Goal: Feedback & Contribution: Leave review/rating

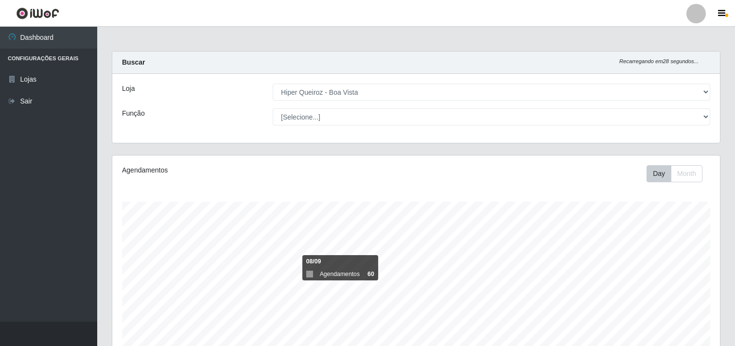
select select "514"
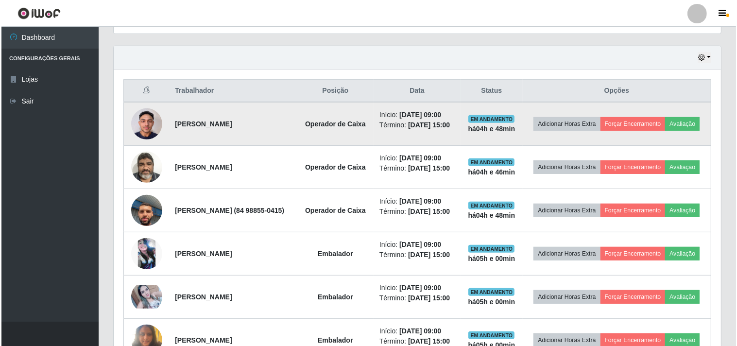
scroll to position [201, 607]
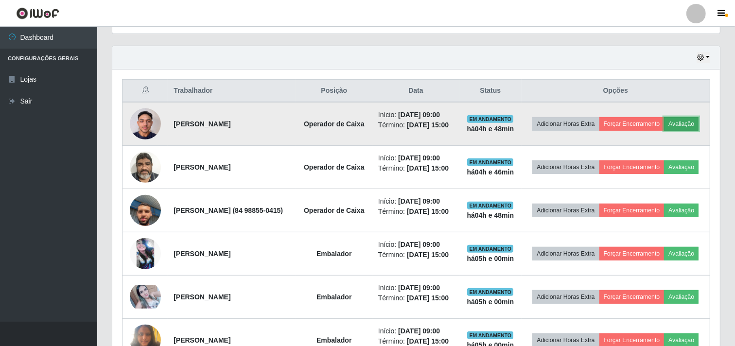
click at [664, 131] on button "Avaliação" at bounding box center [681, 124] width 34 height 14
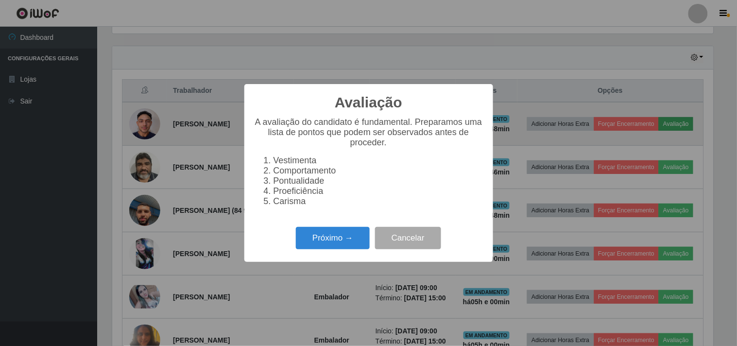
scroll to position [201, 601]
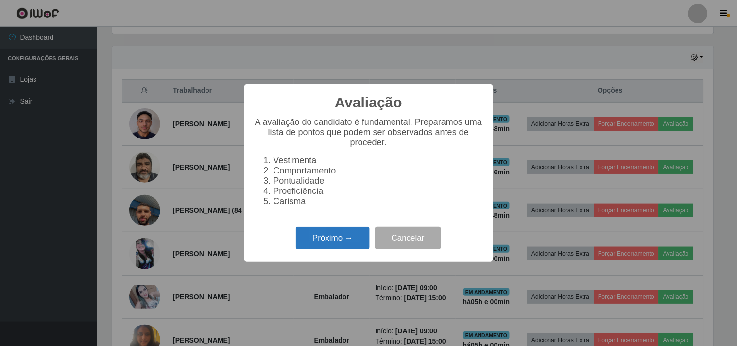
click at [327, 246] on button "Próximo →" at bounding box center [333, 238] width 74 height 23
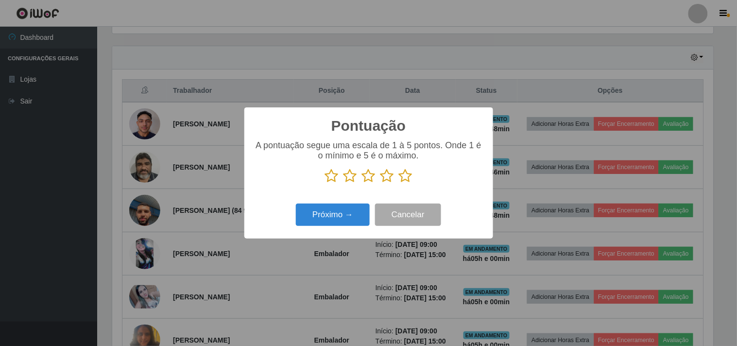
scroll to position [485659, 485260]
drag, startPoint x: 387, startPoint y: 176, endPoint x: 376, endPoint y: 203, distance: 29.4
click at [387, 176] on icon at bounding box center [387, 176] width 14 height 15
click at [380, 183] on input "radio" at bounding box center [380, 183] width 0 height 0
click at [342, 218] on button "Próximo →" at bounding box center [333, 215] width 74 height 23
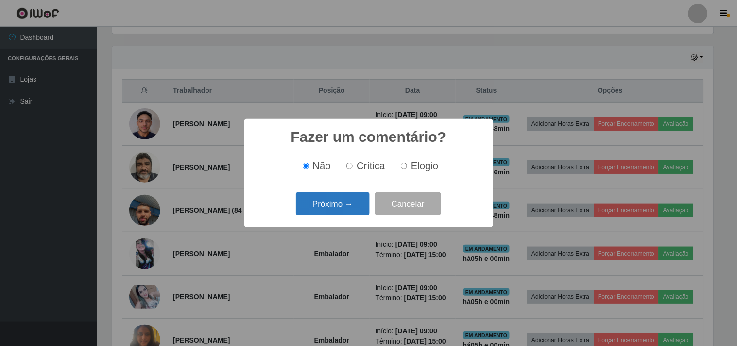
click at [336, 203] on button "Próximo →" at bounding box center [333, 203] width 74 height 23
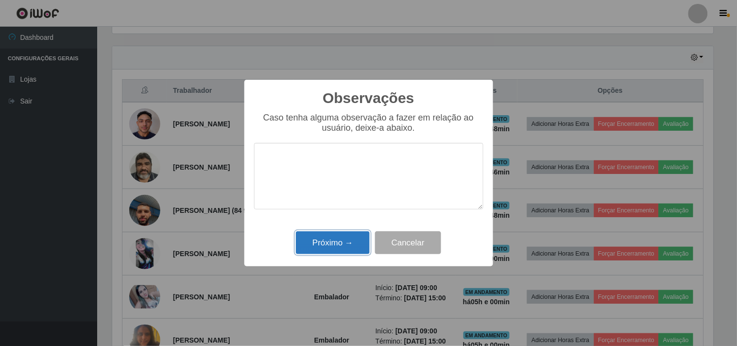
click at [334, 246] on button "Próximo →" at bounding box center [333, 242] width 74 height 23
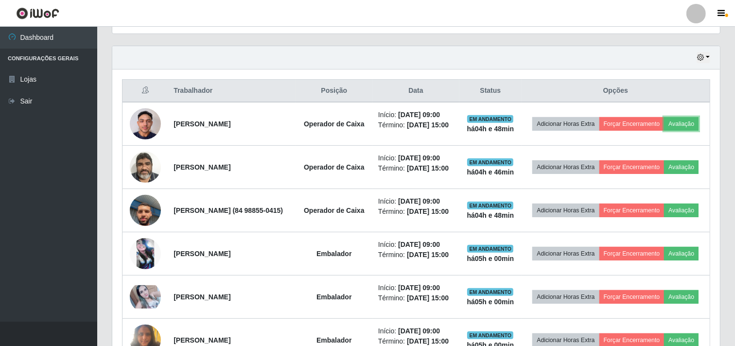
scroll to position [201, 607]
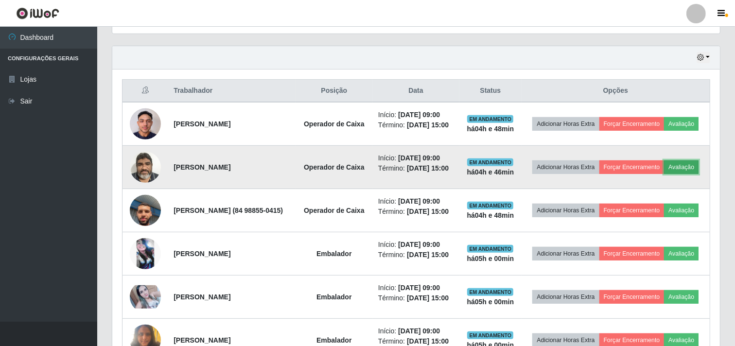
click at [664, 174] on button "Avaliação" at bounding box center [681, 167] width 34 height 14
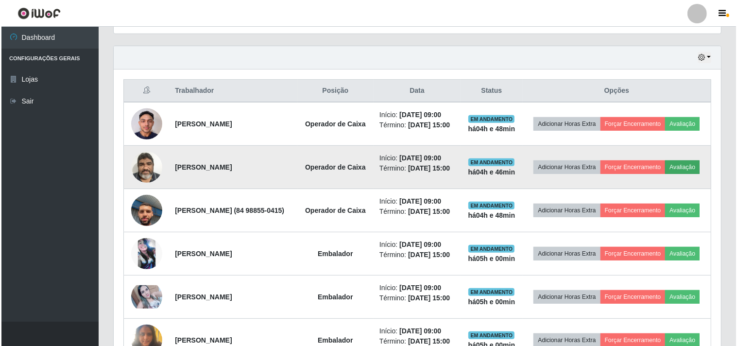
scroll to position [201, 601]
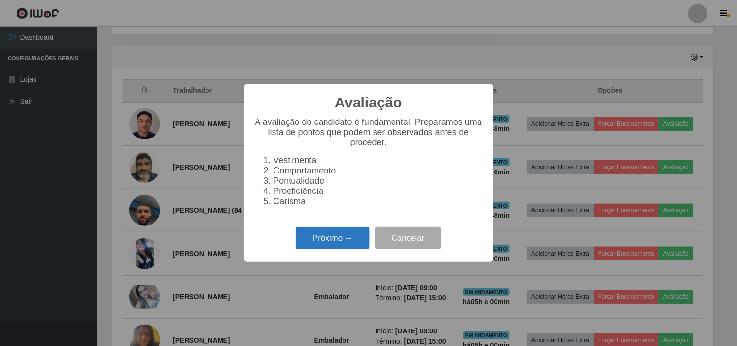
click at [329, 245] on button "Próximo →" at bounding box center [333, 238] width 74 height 23
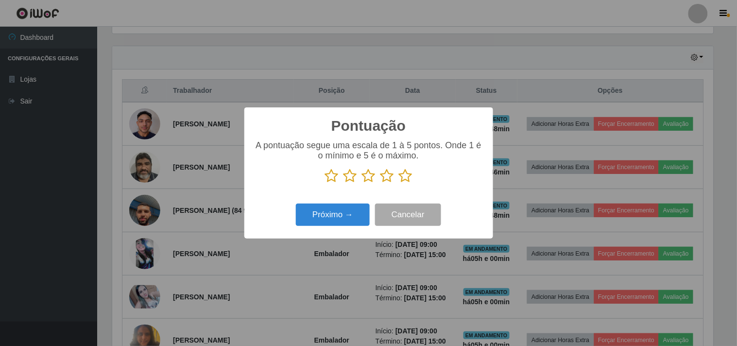
scroll to position [485659, 485260]
click at [403, 176] on icon at bounding box center [406, 176] width 14 height 15
click at [399, 183] on input "radio" at bounding box center [399, 183] width 0 height 0
click at [331, 218] on button "Próximo →" at bounding box center [333, 215] width 74 height 23
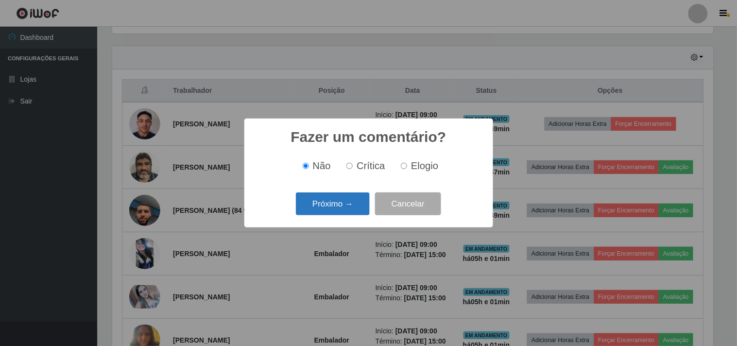
click at [346, 203] on button "Próximo →" at bounding box center [333, 203] width 74 height 23
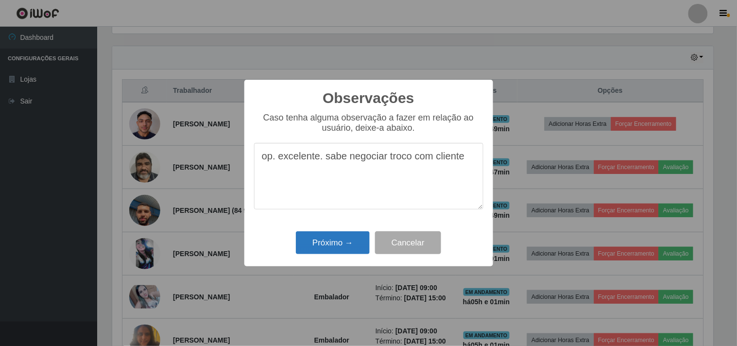
type textarea "op. excelente. sabe negociar troco com cliente"
click at [326, 239] on button "Próximo →" at bounding box center [333, 242] width 74 height 23
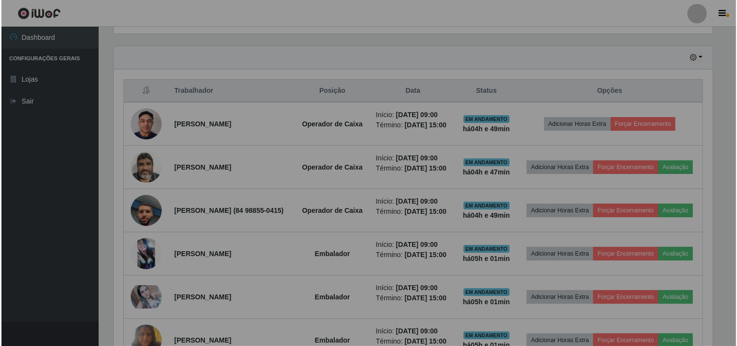
scroll to position [201, 607]
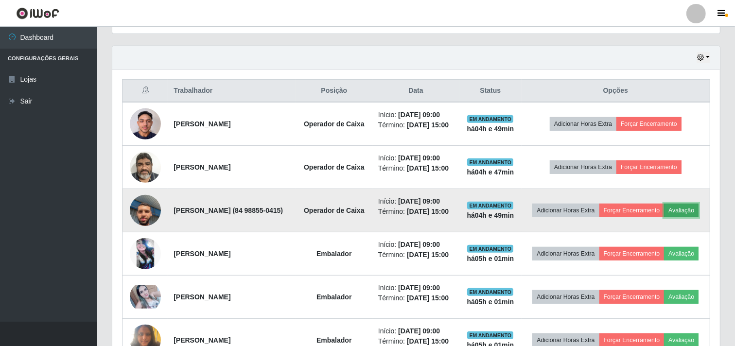
click at [664, 217] on button "Avaliação" at bounding box center [681, 211] width 34 height 14
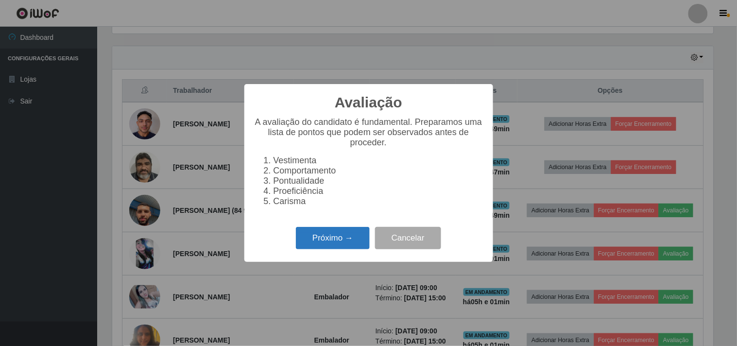
click at [327, 234] on button "Próximo →" at bounding box center [333, 238] width 74 height 23
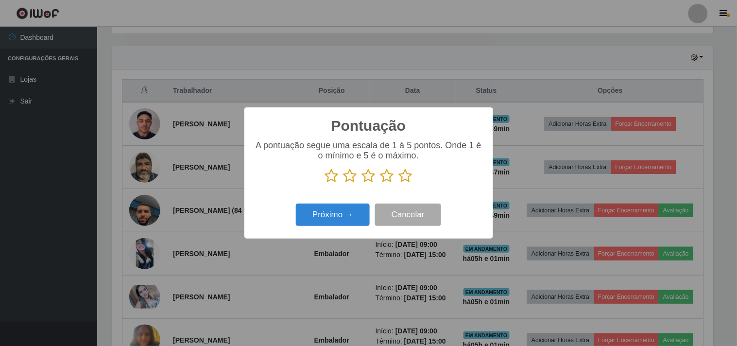
scroll to position [485659, 485260]
click at [331, 214] on button "Próximo →" at bounding box center [333, 215] width 74 height 23
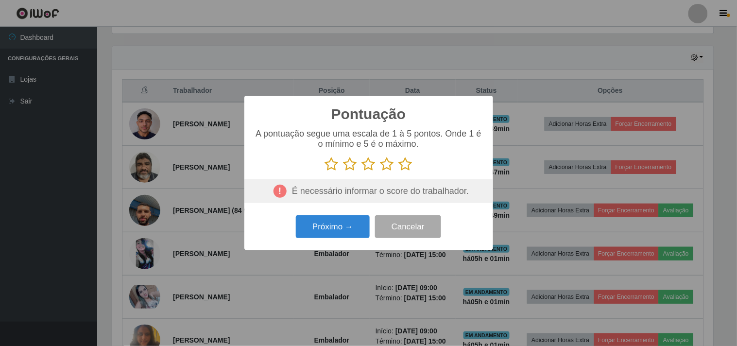
click at [386, 166] on icon at bounding box center [387, 164] width 14 height 15
click at [380, 172] on input "radio" at bounding box center [380, 172] width 0 height 0
click at [342, 230] on button "Próximo →" at bounding box center [333, 226] width 74 height 23
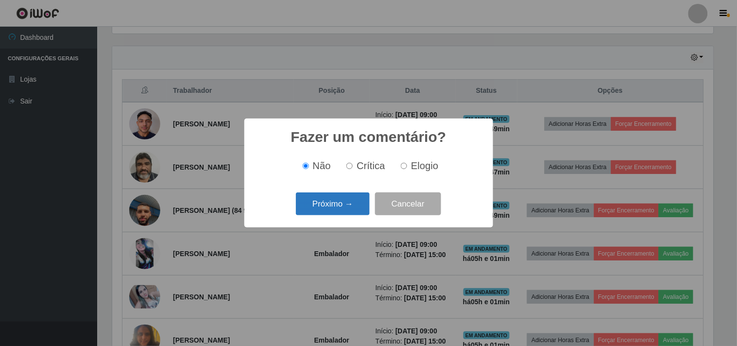
click at [328, 202] on button "Próximo →" at bounding box center [333, 203] width 74 height 23
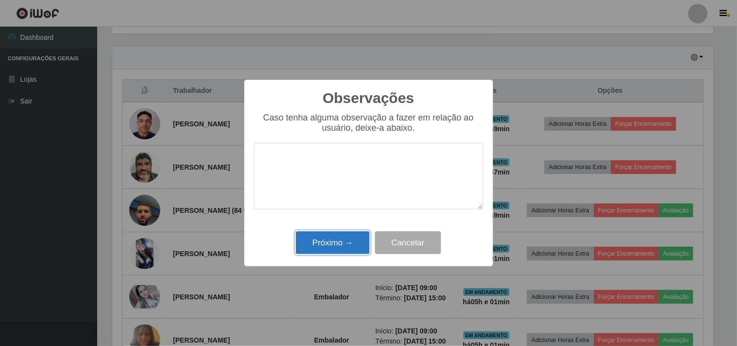
click at [326, 246] on button "Próximo →" at bounding box center [333, 242] width 74 height 23
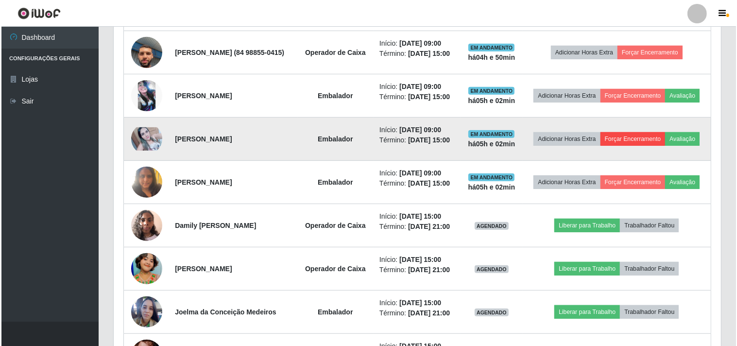
scroll to position [486, 0]
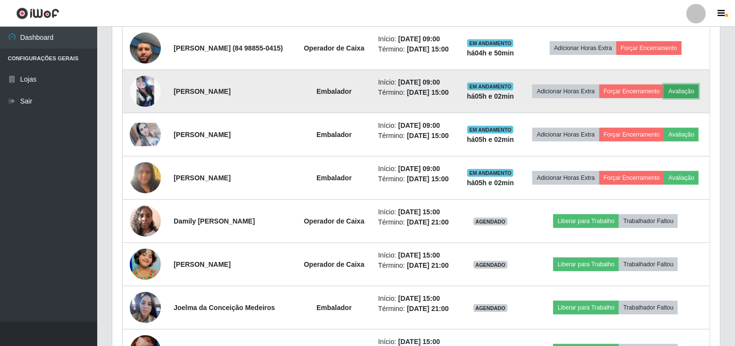
click at [664, 98] on button "Avaliação" at bounding box center [681, 92] width 34 height 14
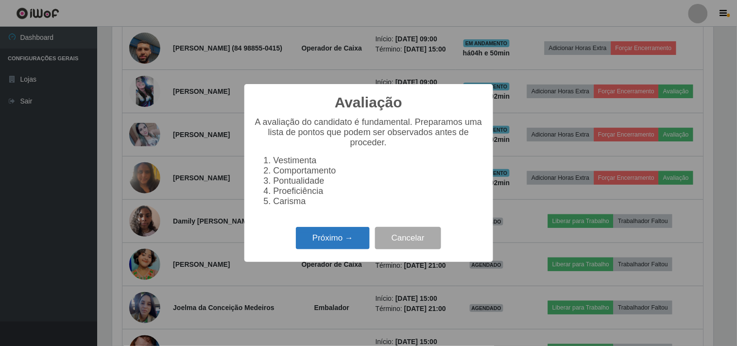
click at [332, 237] on button "Próximo →" at bounding box center [333, 238] width 74 height 23
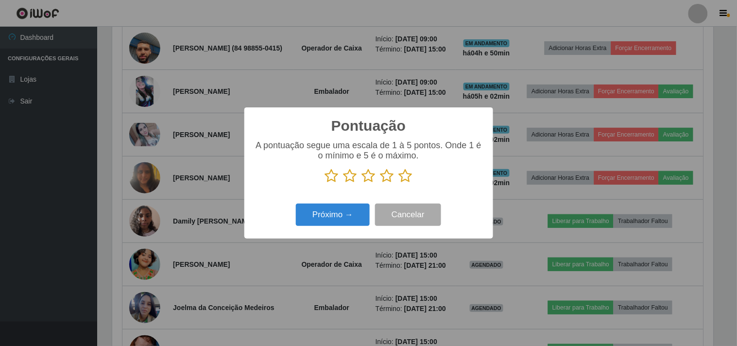
click at [387, 178] on icon at bounding box center [387, 176] width 14 height 15
click at [380, 183] on input "radio" at bounding box center [380, 183] width 0 height 0
click at [407, 175] on icon at bounding box center [406, 176] width 14 height 15
click at [399, 183] on input "radio" at bounding box center [399, 183] width 0 height 0
click at [335, 226] on button "Próximo →" at bounding box center [333, 215] width 74 height 23
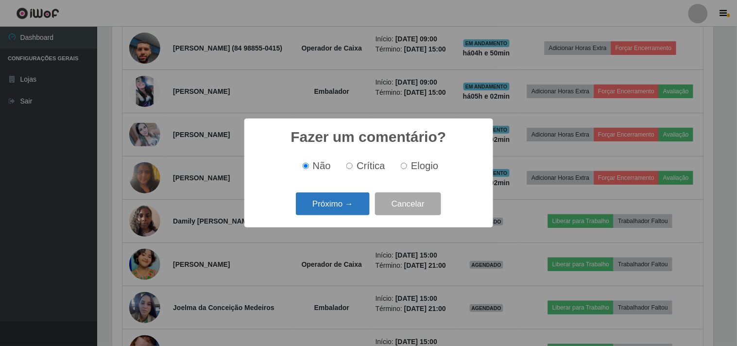
click at [339, 205] on button "Próximo →" at bounding box center [333, 203] width 74 height 23
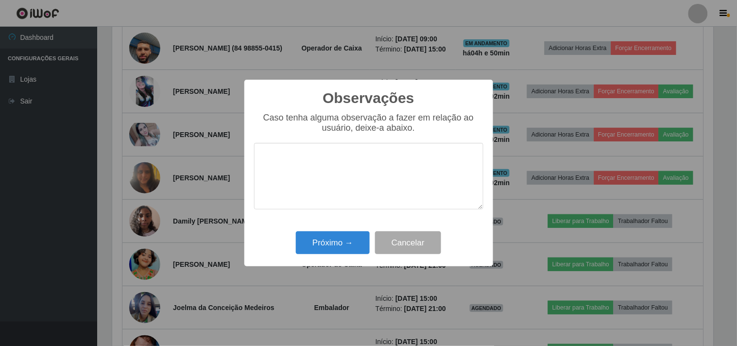
click at [274, 159] on textarea at bounding box center [368, 176] width 229 height 67
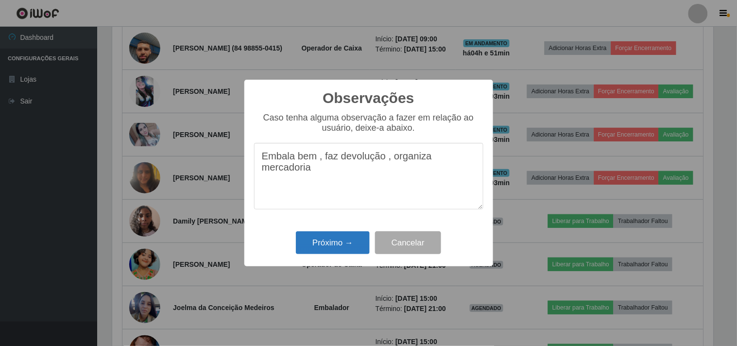
type textarea "Embala bem , faz devolução , organiza mercadoria"
click at [326, 239] on button "Próximo →" at bounding box center [333, 242] width 74 height 23
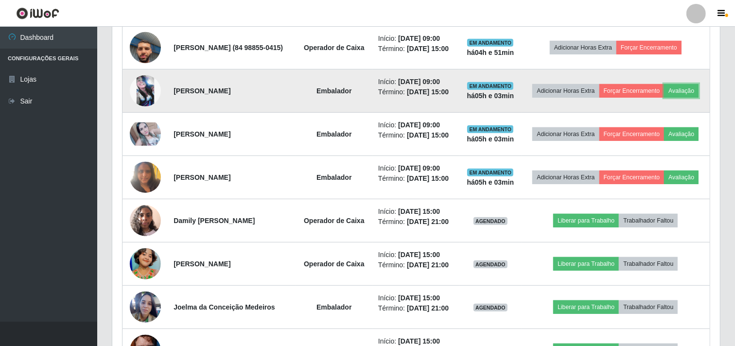
scroll to position [486, 0]
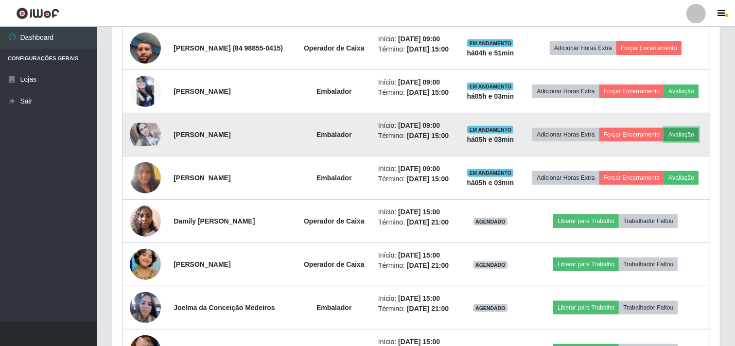
click at [664, 141] on button "Avaliação" at bounding box center [681, 135] width 34 height 14
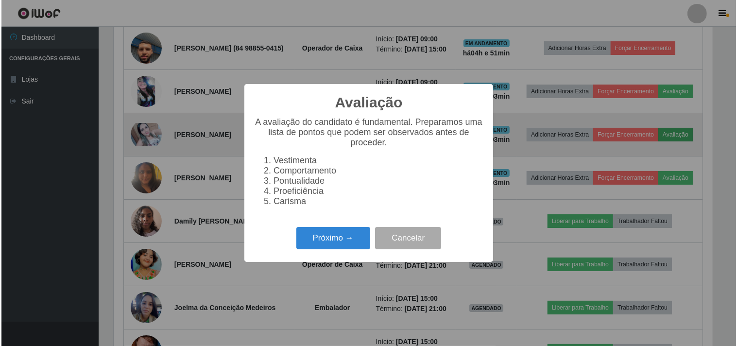
scroll to position [201, 601]
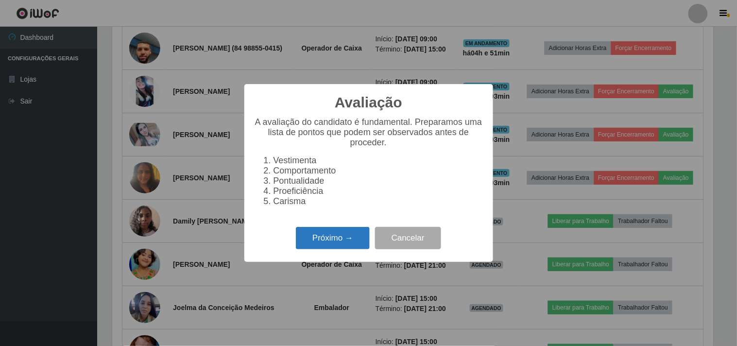
click at [336, 246] on button "Próximo →" at bounding box center [333, 238] width 74 height 23
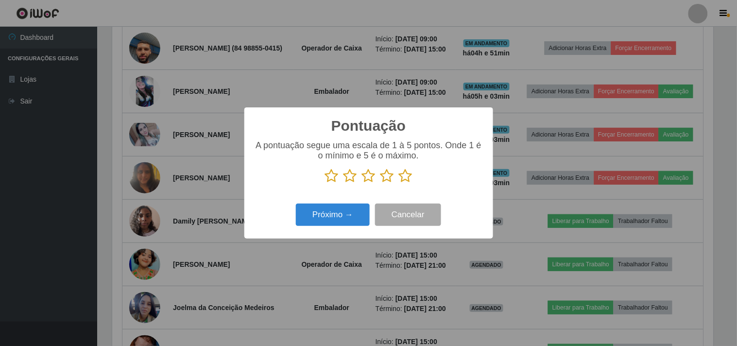
click at [404, 173] on icon at bounding box center [406, 176] width 14 height 15
click at [399, 183] on input "radio" at bounding box center [399, 183] width 0 height 0
click at [329, 222] on button "Próximo →" at bounding box center [333, 215] width 74 height 23
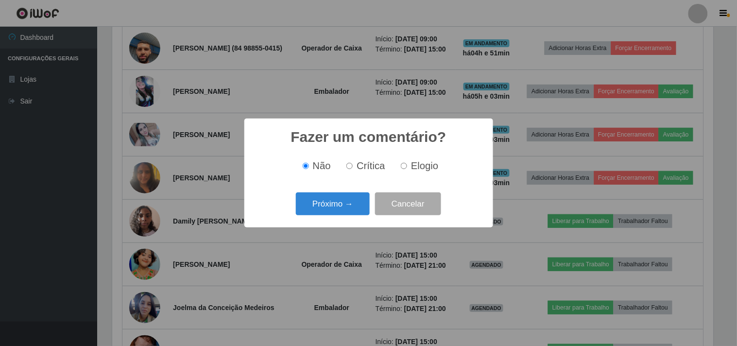
click at [407, 165] on label "Elogio" at bounding box center [417, 165] width 41 height 11
click at [407, 165] on input "Elogio" at bounding box center [404, 166] width 6 height 6
radio input "true"
click at [326, 206] on button "Próximo →" at bounding box center [333, 203] width 74 height 23
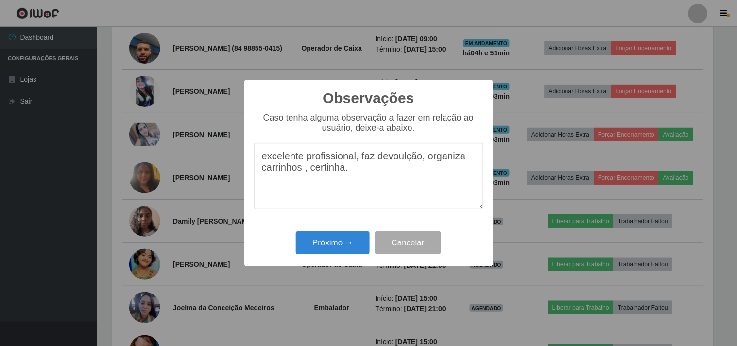
click at [402, 156] on textarea "excelente profissional, faz devoulção, organiza carrinhos , certinha." at bounding box center [368, 176] width 229 height 67
click at [324, 172] on textarea "excelente profissional, faz devolução, organiza carrinhos , certinha." at bounding box center [368, 176] width 229 height 67
type textarea "excelente profissional, faz devolução, organiza carrinhos , [GEOGRAPHIC_DATA]."
click at [348, 243] on button "Próximo →" at bounding box center [333, 242] width 74 height 23
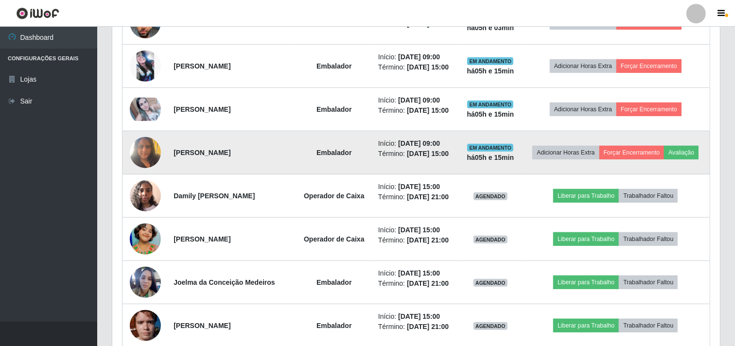
scroll to position [486, 0]
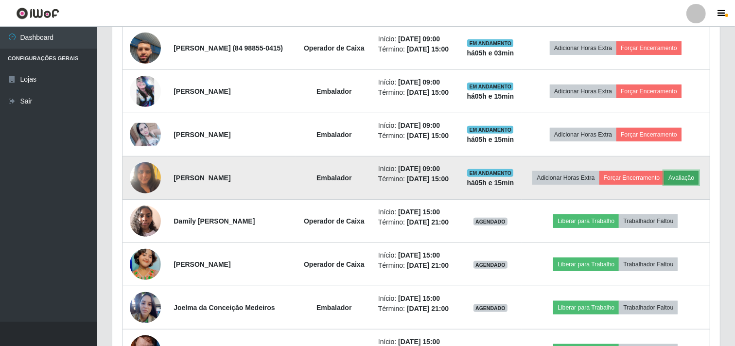
click at [664, 185] on button "Avaliação" at bounding box center [681, 178] width 34 height 14
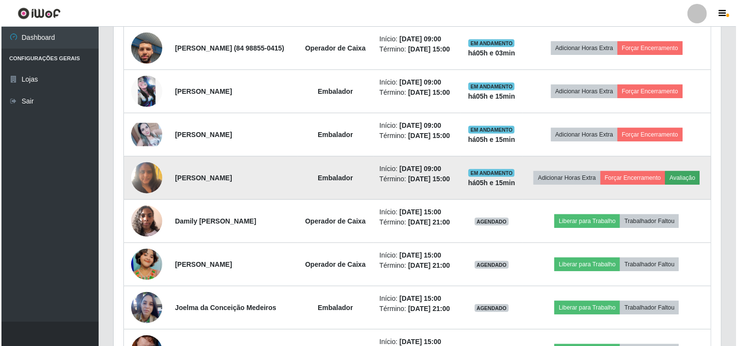
scroll to position [201, 601]
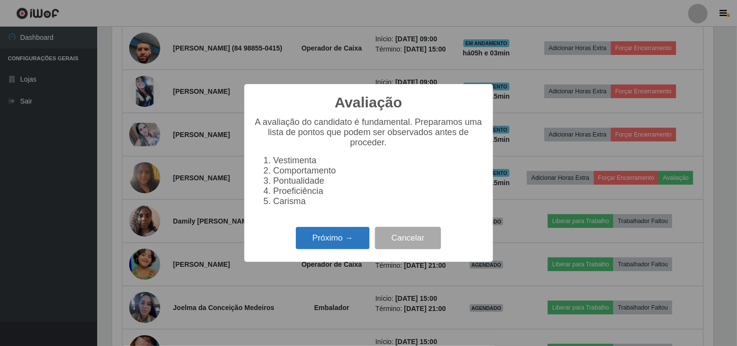
click at [350, 240] on button "Próximo →" at bounding box center [333, 238] width 74 height 23
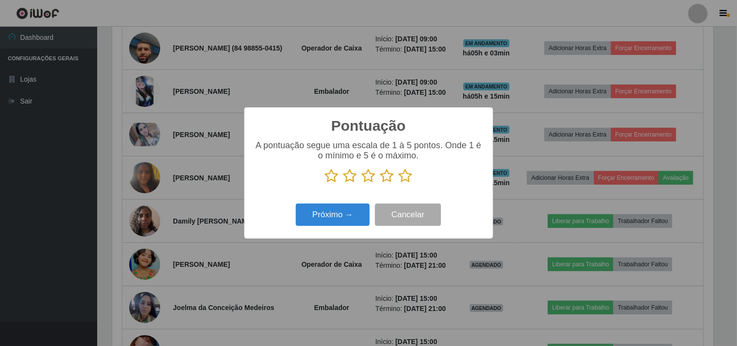
scroll to position [485659, 485260]
click at [386, 176] on icon at bounding box center [387, 176] width 14 height 15
click at [380, 183] on input "radio" at bounding box center [380, 183] width 0 height 0
click at [343, 211] on button "Próximo →" at bounding box center [333, 215] width 74 height 23
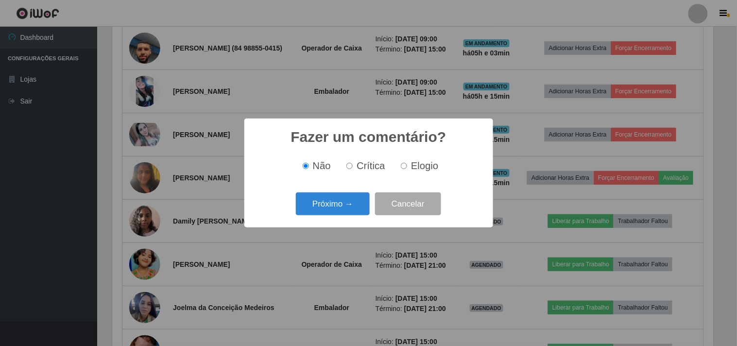
click at [350, 164] on input "Crítica" at bounding box center [349, 166] width 6 height 6
radio input "true"
click at [345, 201] on button "Próximo →" at bounding box center [333, 203] width 74 height 23
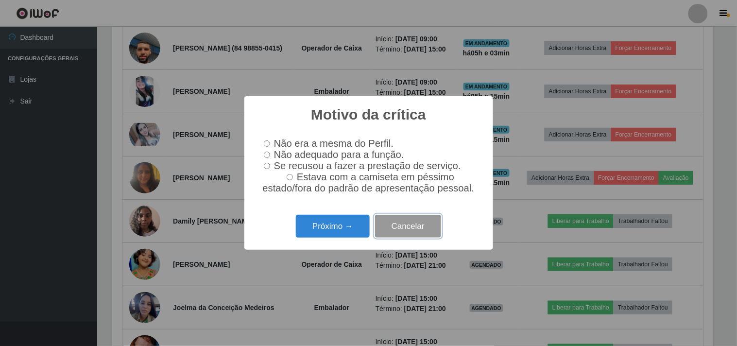
click at [405, 231] on button "Cancelar" at bounding box center [408, 226] width 66 height 23
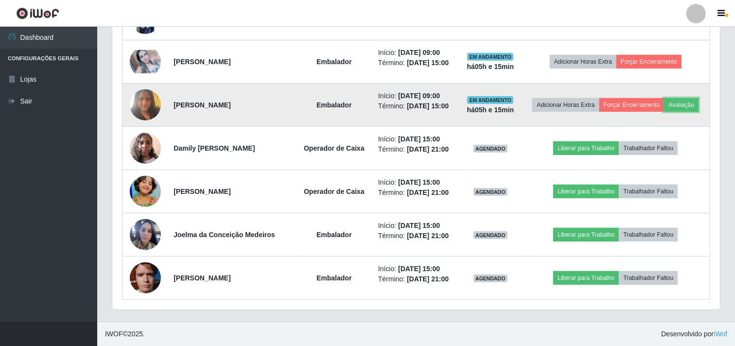
scroll to position [632, 0]
click at [664, 98] on button "Avaliação" at bounding box center [681, 105] width 34 height 14
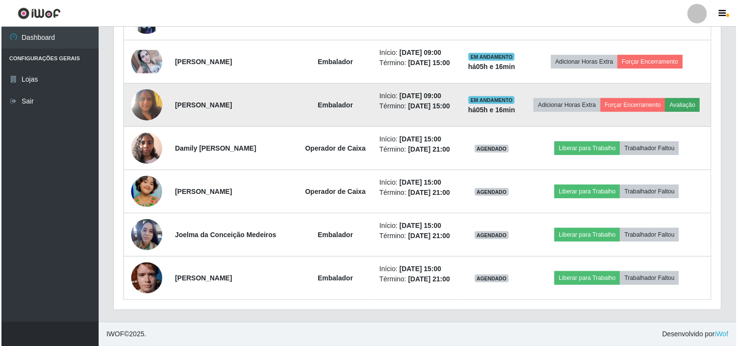
scroll to position [201, 601]
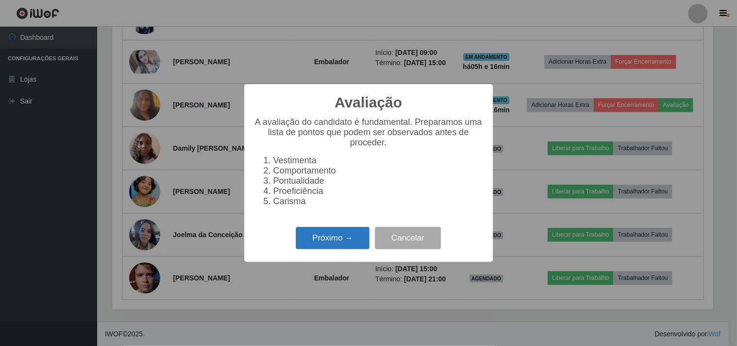
click at [344, 241] on button "Próximo →" at bounding box center [333, 238] width 74 height 23
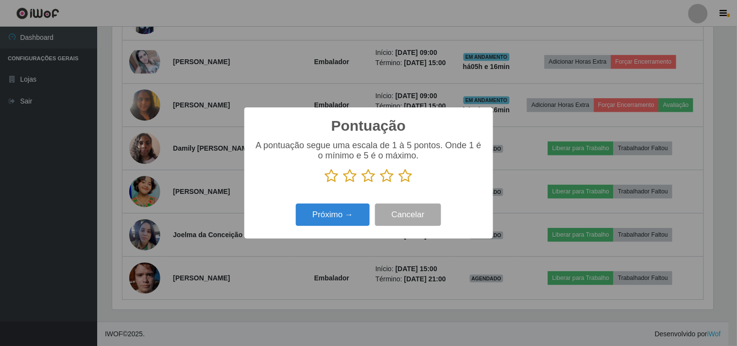
click at [387, 176] on icon at bounding box center [387, 176] width 14 height 15
click at [380, 183] on input "radio" at bounding box center [380, 183] width 0 height 0
click at [351, 219] on button "Próximo →" at bounding box center [333, 215] width 74 height 23
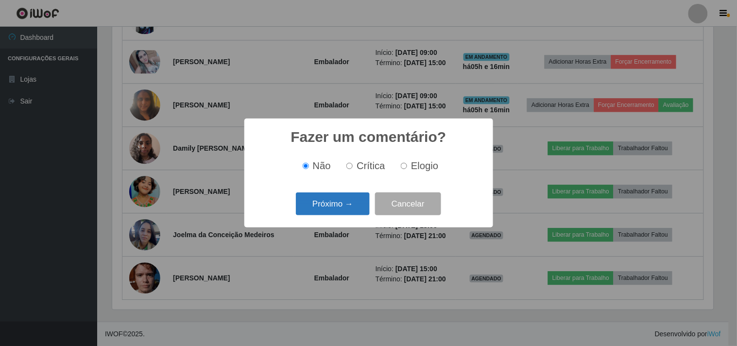
click at [345, 203] on button "Próximo →" at bounding box center [333, 203] width 74 height 23
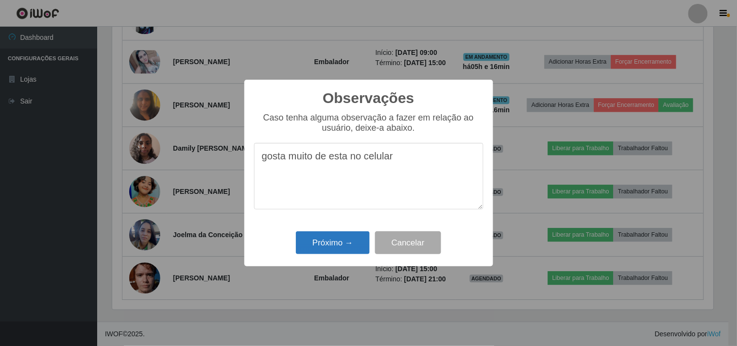
type textarea "gosta muito de esta no celular"
click at [338, 240] on button "Próximo →" at bounding box center [333, 242] width 74 height 23
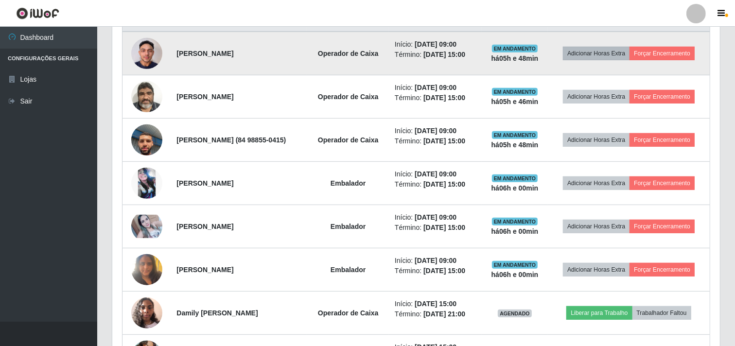
scroll to position [362, 0]
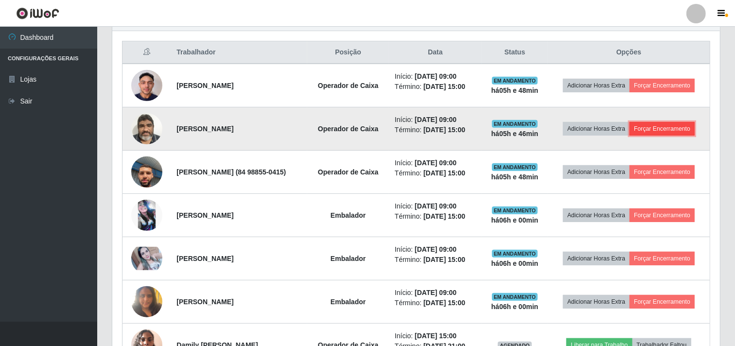
click at [634, 136] on button "Forçar Encerramento" at bounding box center [661, 129] width 65 height 14
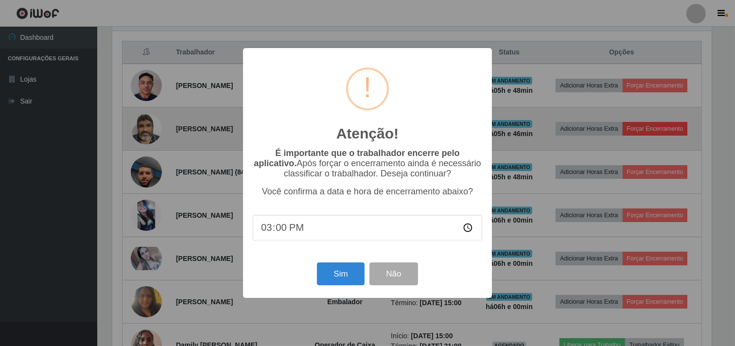
scroll to position [201, 601]
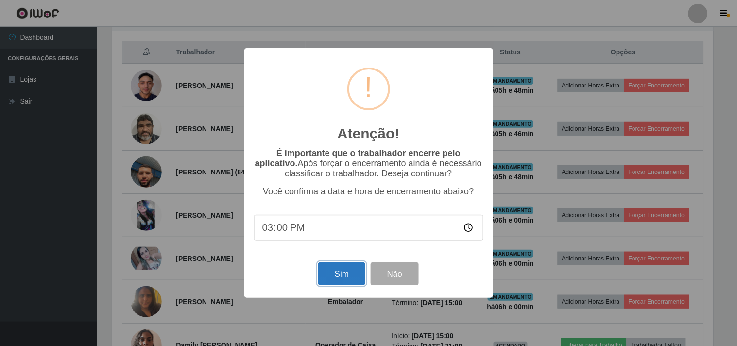
click at [351, 277] on button "Sim" at bounding box center [341, 273] width 47 height 23
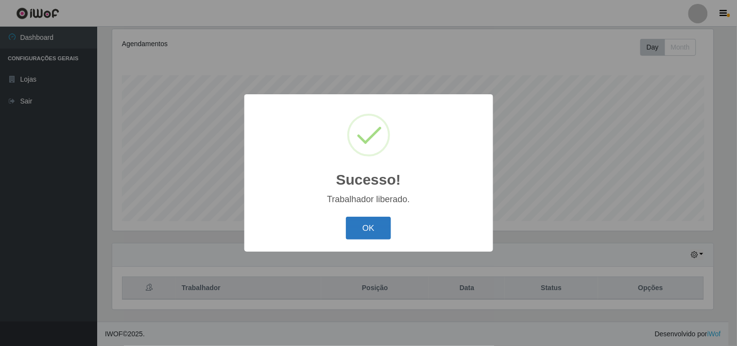
click at [372, 234] on button "OK" at bounding box center [368, 228] width 45 height 23
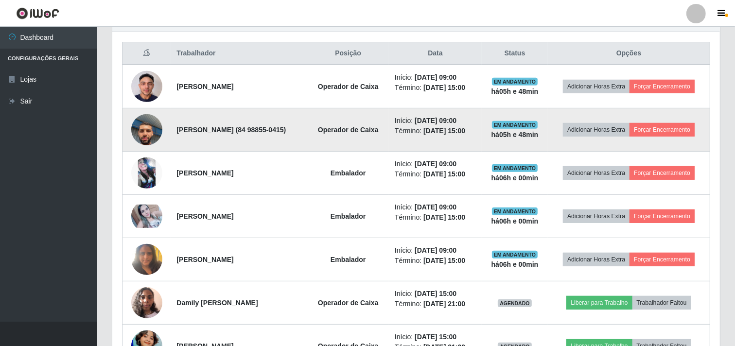
scroll to position [342, 0]
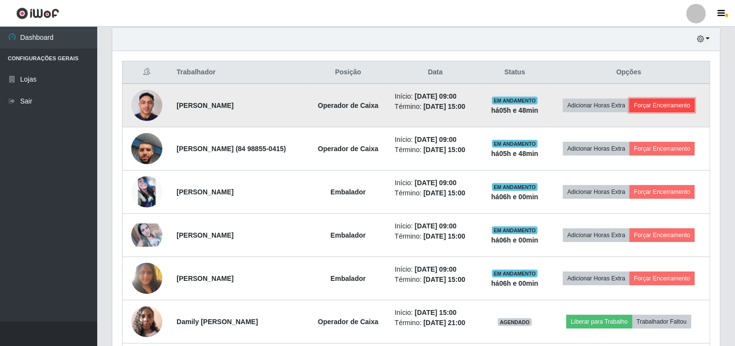
click at [633, 112] on button "Forçar Encerramento" at bounding box center [661, 106] width 65 height 14
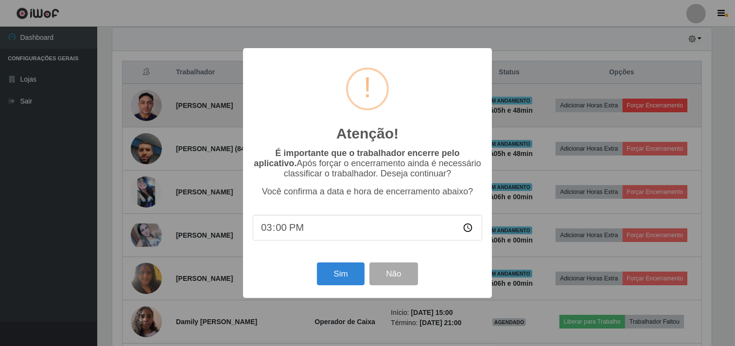
scroll to position [201, 601]
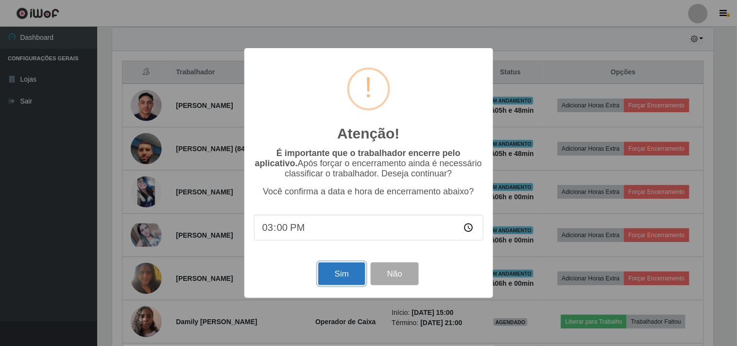
click at [340, 277] on button "Sim" at bounding box center [341, 273] width 47 height 23
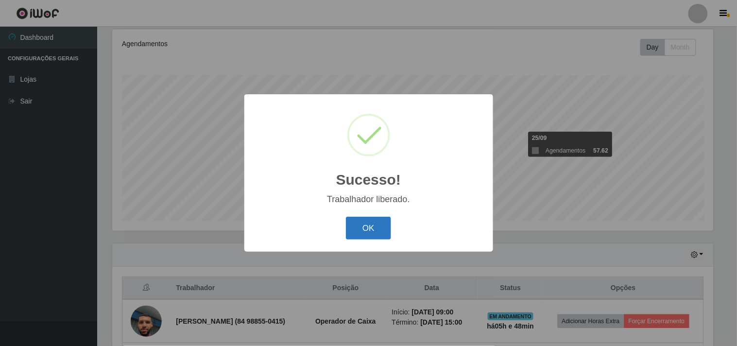
click at [358, 231] on button "OK" at bounding box center [368, 228] width 45 height 23
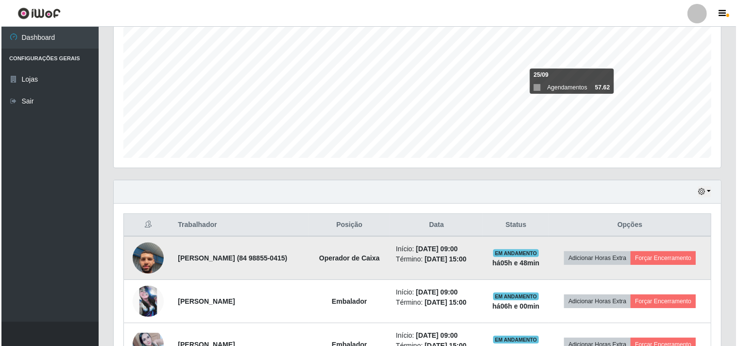
scroll to position [288, 0]
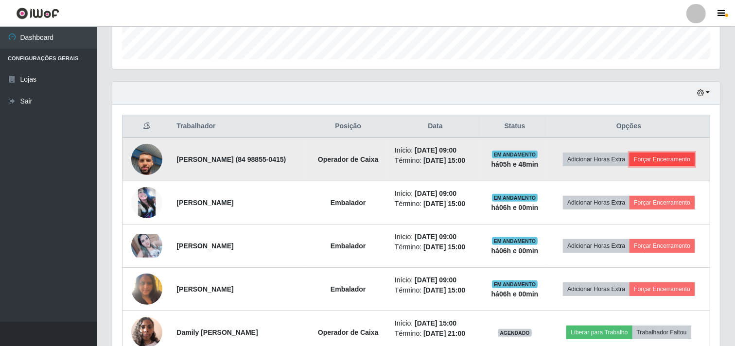
click at [639, 166] on button "Forçar Encerramento" at bounding box center [661, 160] width 65 height 14
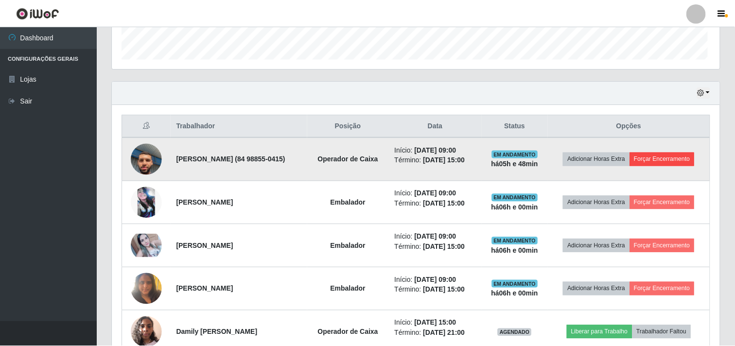
scroll to position [201, 601]
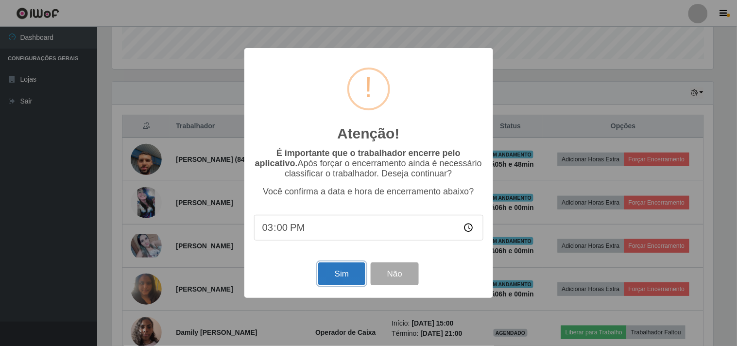
click at [346, 278] on button "Sim" at bounding box center [341, 273] width 47 height 23
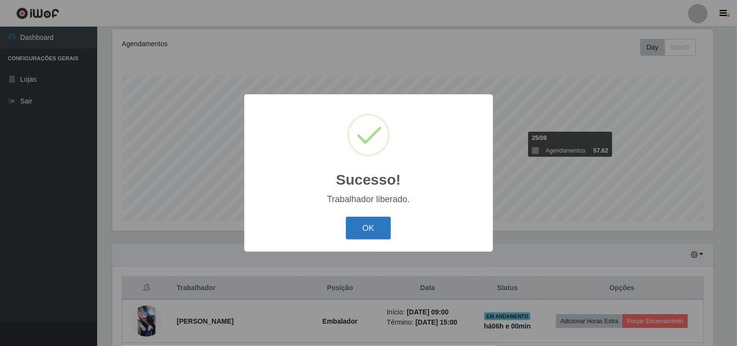
click at [373, 231] on button "OK" at bounding box center [368, 228] width 45 height 23
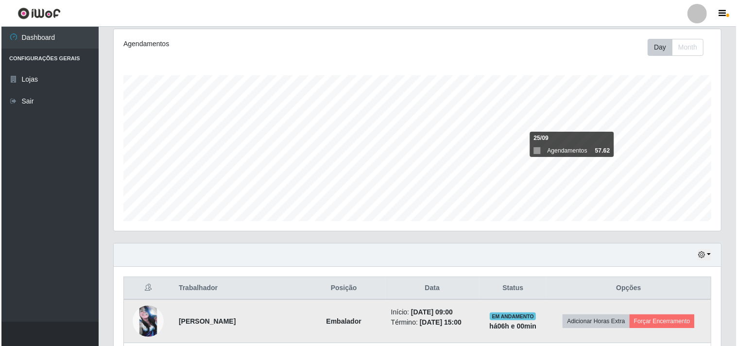
scroll to position [0, 0]
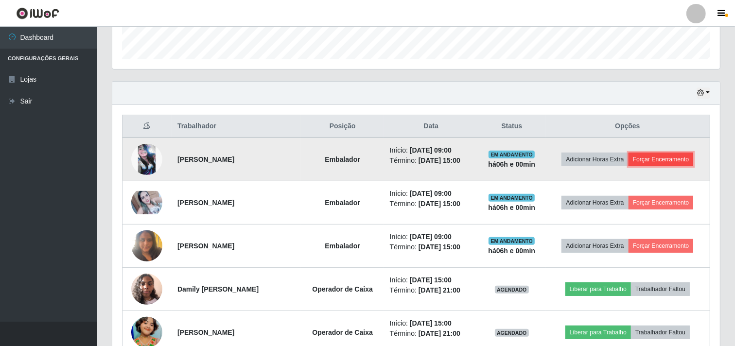
click at [664, 154] on button "Forçar Encerramento" at bounding box center [660, 160] width 65 height 14
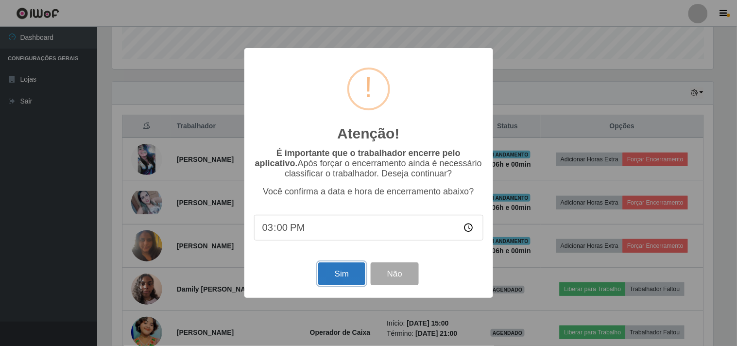
click at [353, 277] on button "Sim" at bounding box center [341, 273] width 47 height 23
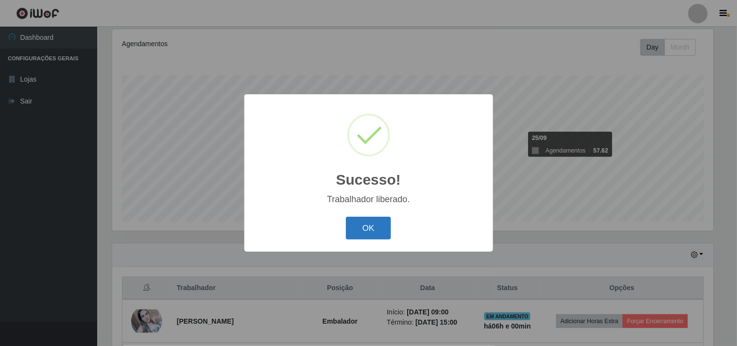
click at [362, 217] on button "OK" at bounding box center [368, 228] width 45 height 23
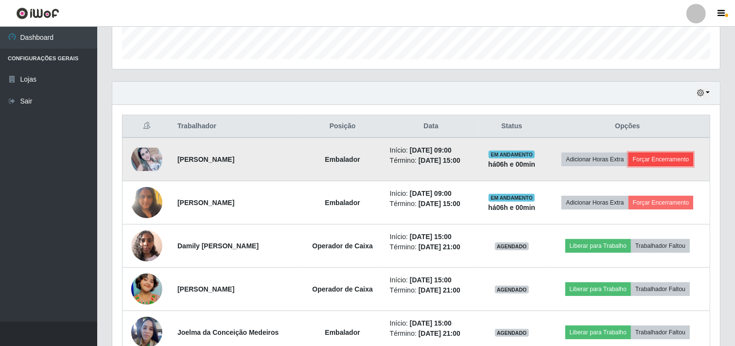
click at [652, 160] on button "Forçar Encerramento" at bounding box center [660, 160] width 65 height 14
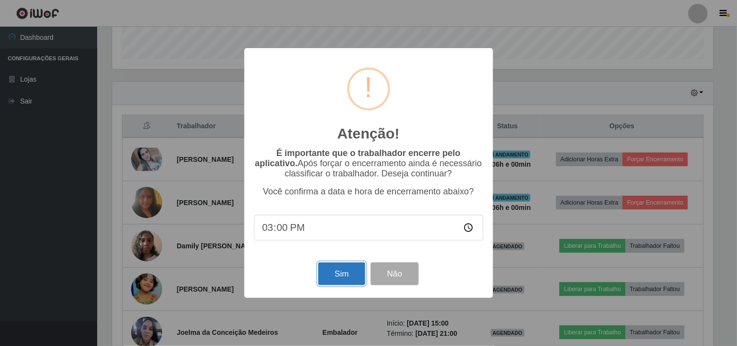
click at [335, 278] on button "Sim" at bounding box center [341, 273] width 47 height 23
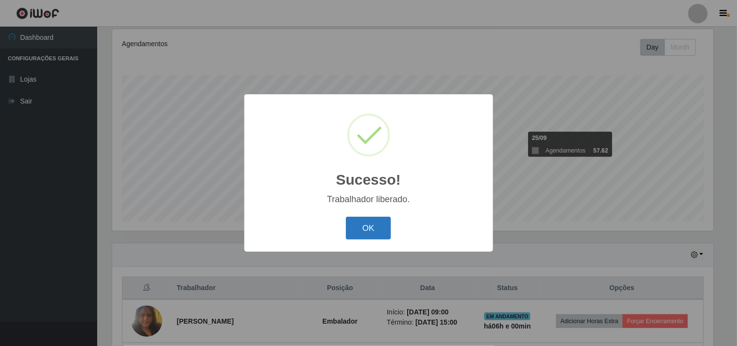
click at [366, 228] on button "OK" at bounding box center [368, 228] width 45 height 23
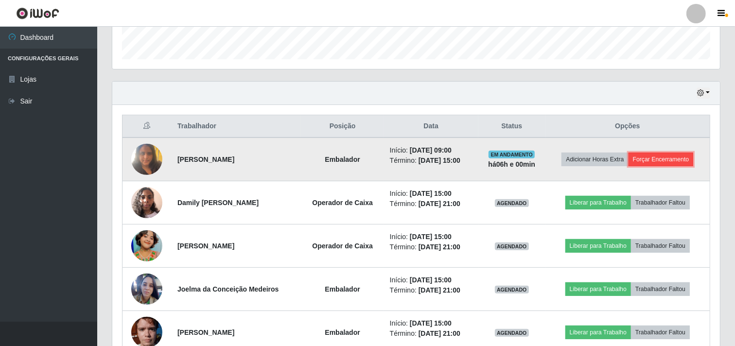
click at [653, 162] on button "Forçar Encerramento" at bounding box center [660, 160] width 65 height 14
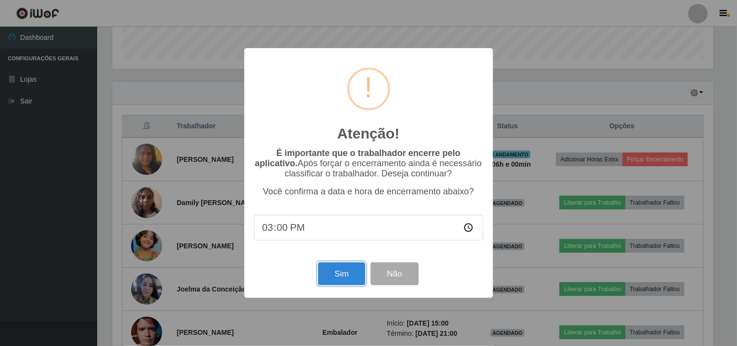
click at [339, 281] on button "Sim" at bounding box center [341, 273] width 47 height 23
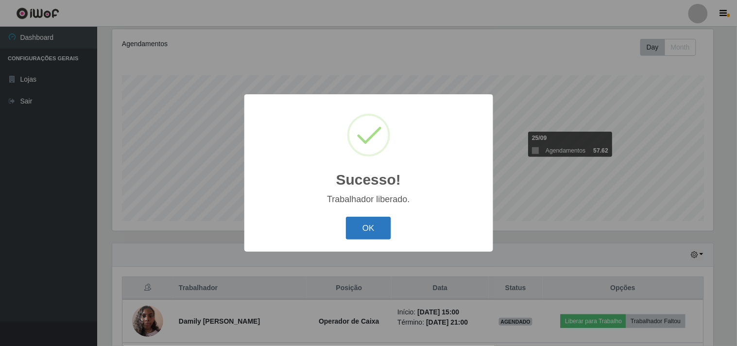
click at [363, 226] on button "OK" at bounding box center [368, 228] width 45 height 23
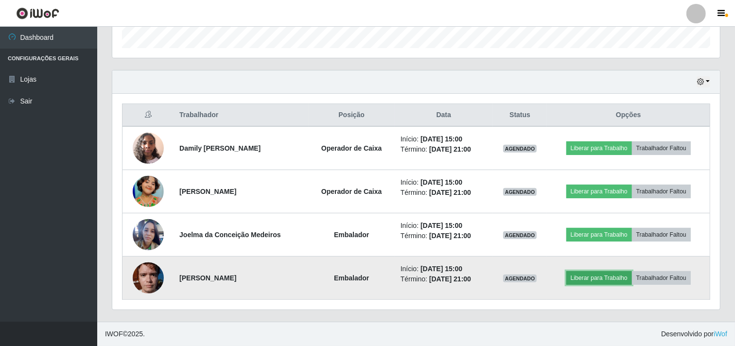
click at [587, 275] on button "Liberar para Trabalho" at bounding box center [599, 278] width 66 height 14
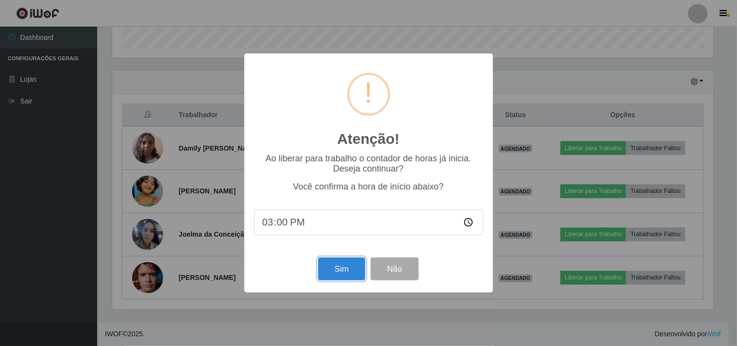
drag, startPoint x: 334, startPoint y: 266, endPoint x: 339, endPoint y: 266, distance: 4.9
click at [335, 266] on button "Sim" at bounding box center [341, 269] width 47 height 23
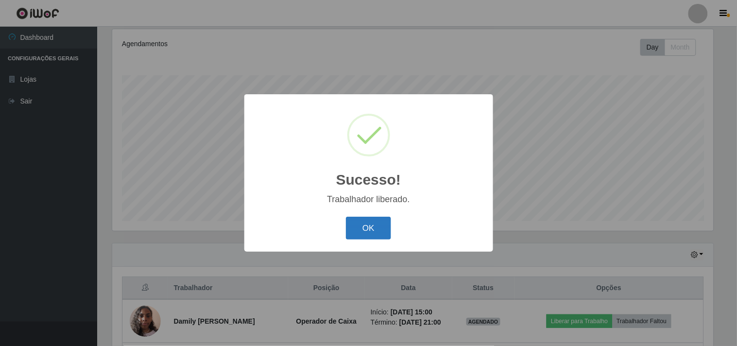
click at [379, 225] on button "OK" at bounding box center [368, 228] width 45 height 23
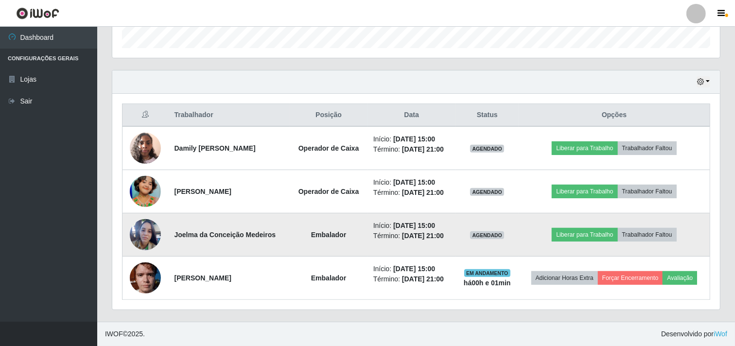
click at [143, 230] on img at bounding box center [145, 235] width 31 height 42
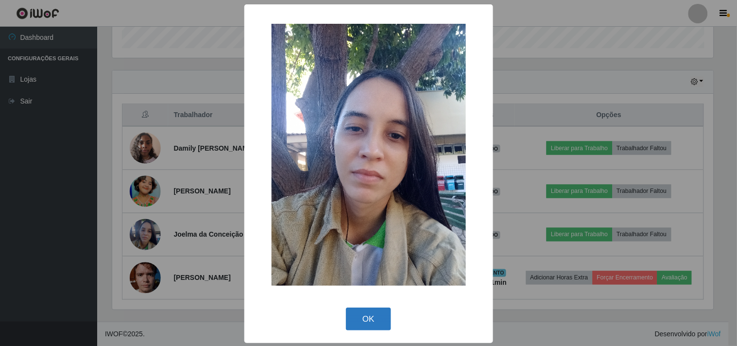
click at [364, 324] on button "OK" at bounding box center [368, 319] width 45 height 23
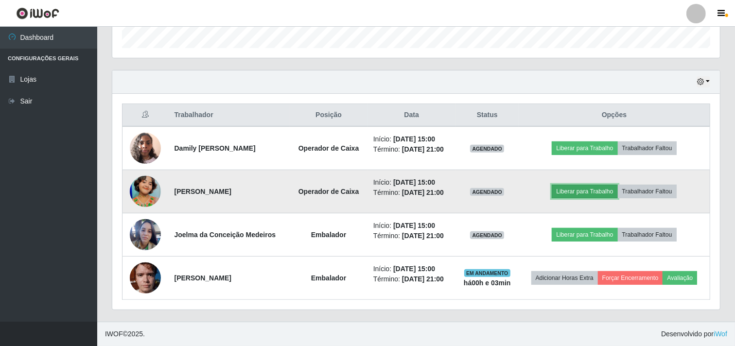
click at [583, 191] on button "Liberar para Trabalho" at bounding box center [584, 192] width 66 height 14
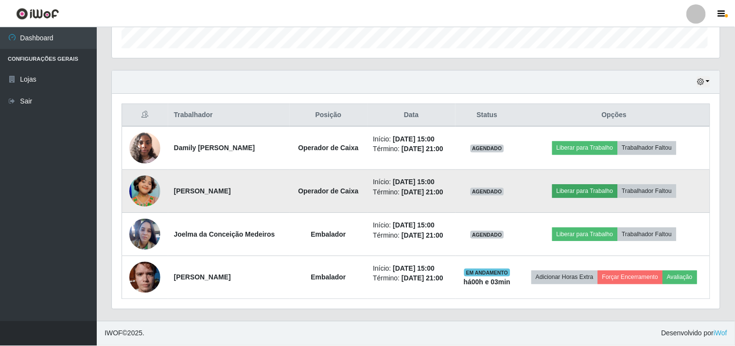
scroll to position [201, 601]
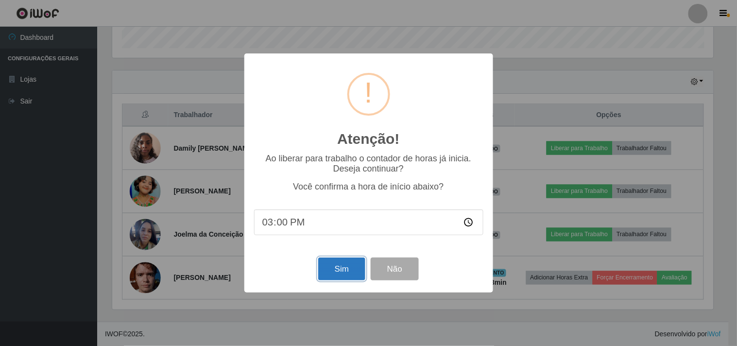
click at [338, 268] on button "Sim" at bounding box center [341, 269] width 47 height 23
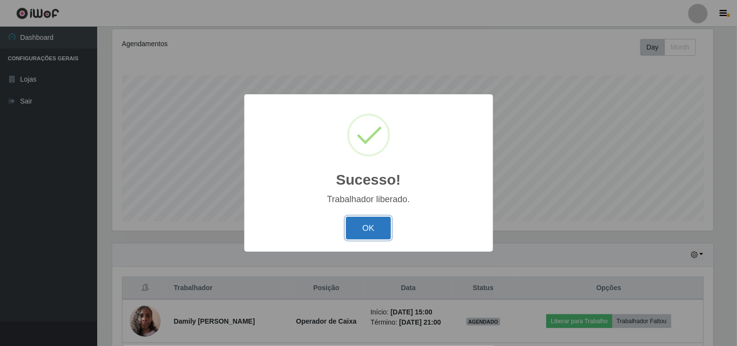
click at [365, 222] on button "OK" at bounding box center [368, 228] width 45 height 23
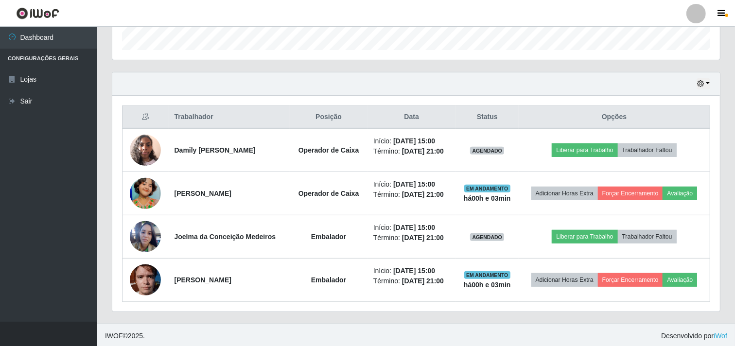
scroll to position [299, 0]
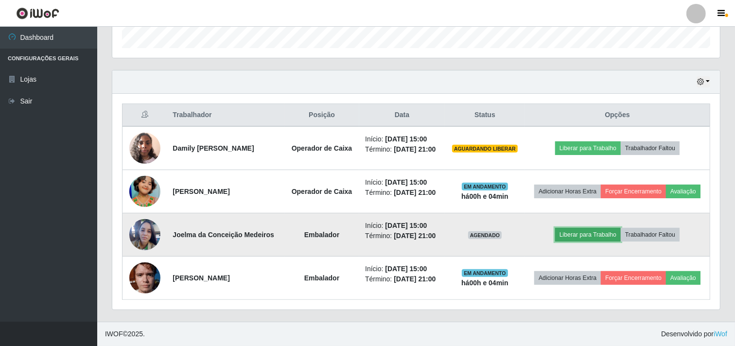
click at [581, 238] on button "Liberar para Trabalho" at bounding box center [588, 235] width 66 height 14
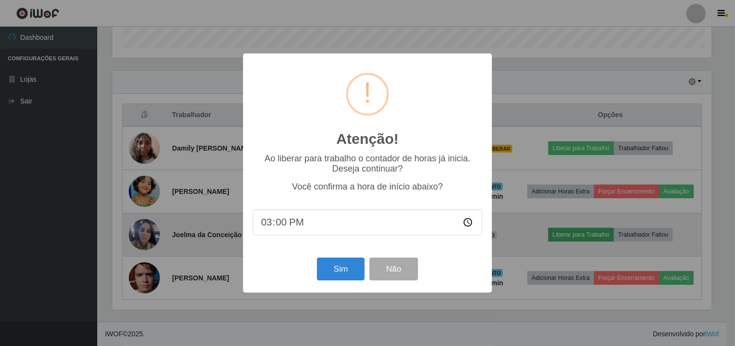
scroll to position [201, 601]
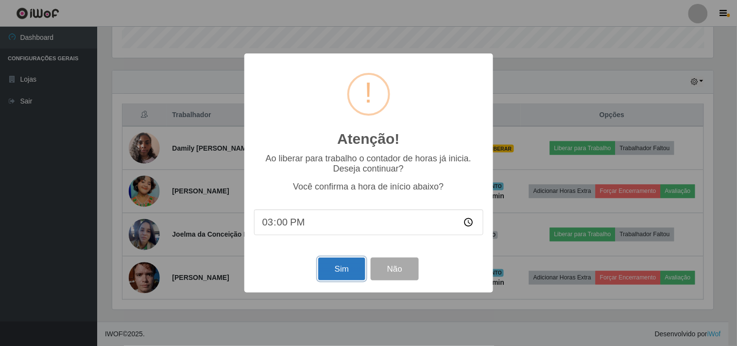
click at [351, 275] on button "Sim" at bounding box center [341, 269] width 47 height 23
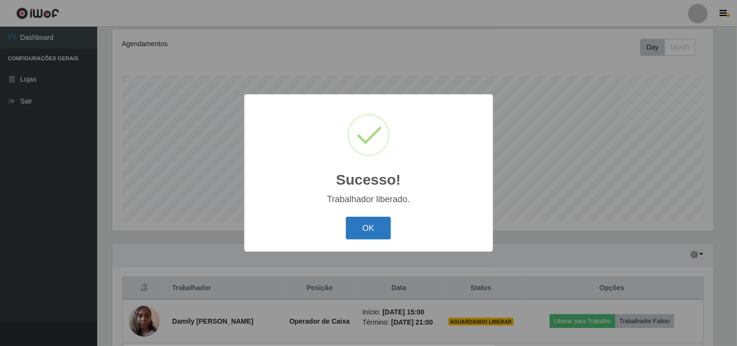
click at [363, 224] on button "OK" at bounding box center [368, 228] width 45 height 23
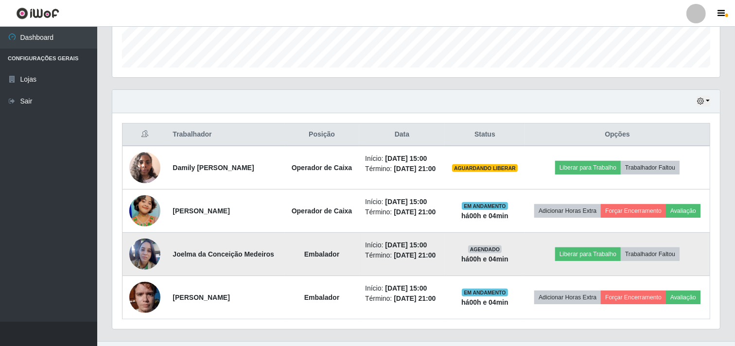
scroll to position [288, 0]
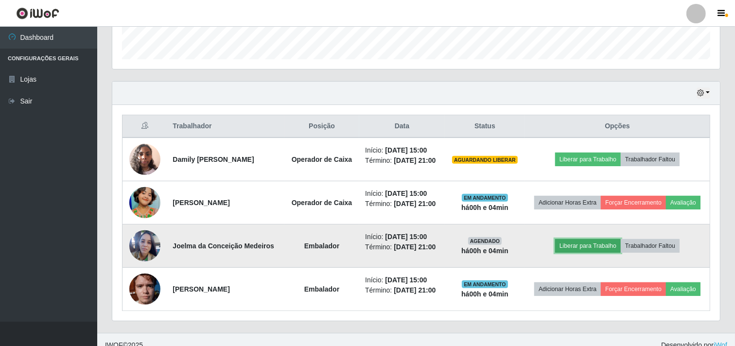
click at [600, 245] on button "Liberar para Trabalho" at bounding box center [588, 246] width 66 height 14
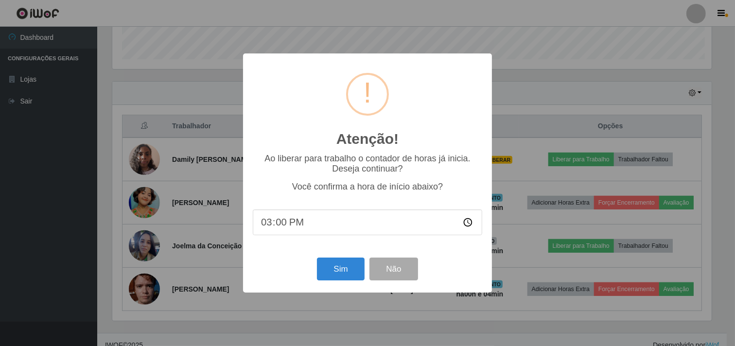
scroll to position [201, 601]
click at [348, 275] on button "Sim" at bounding box center [341, 269] width 47 height 23
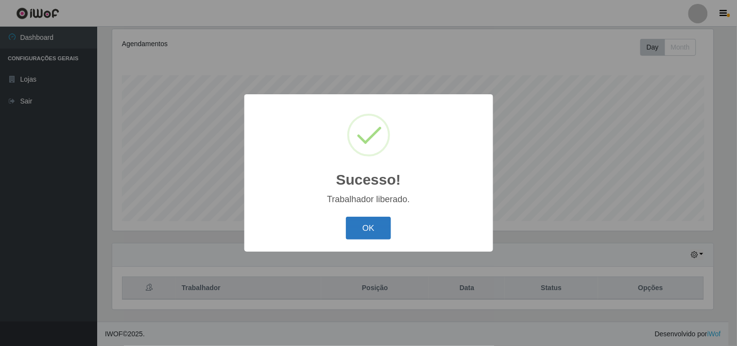
drag, startPoint x: 370, startPoint y: 231, endPoint x: 374, endPoint y: 225, distance: 7.4
click at [373, 225] on button "OK" at bounding box center [368, 228] width 45 height 23
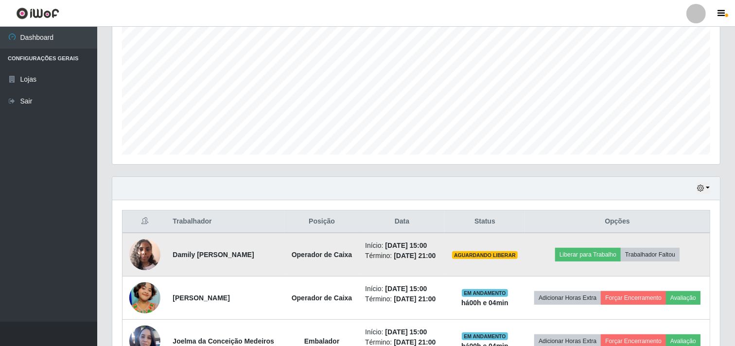
scroll to position [288, 0]
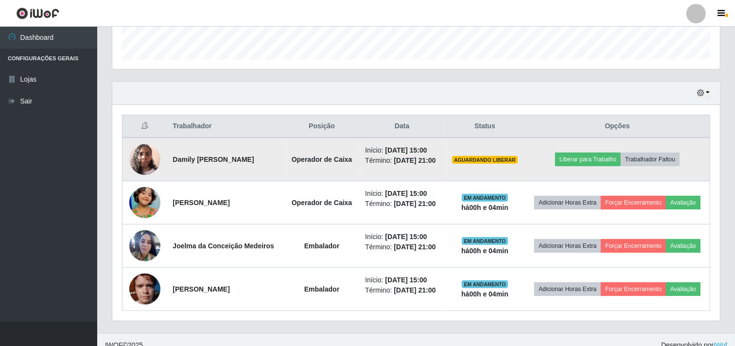
click at [583, 151] on td "Liberar para Trabalho Trabalhador Faltou" at bounding box center [617, 159] width 185 height 44
click at [579, 163] on button "Liberar para Trabalho" at bounding box center [588, 160] width 66 height 14
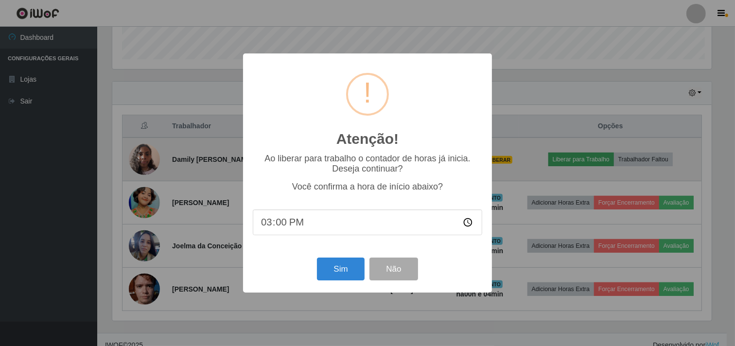
scroll to position [201, 601]
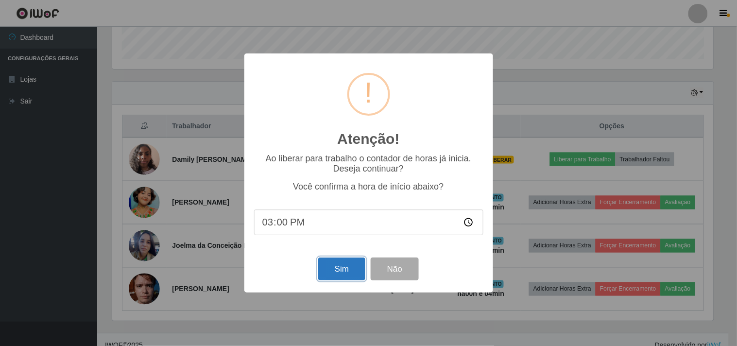
click at [341, 269] on button "Sim" at bounding box center [341, 269] width 47 height 23
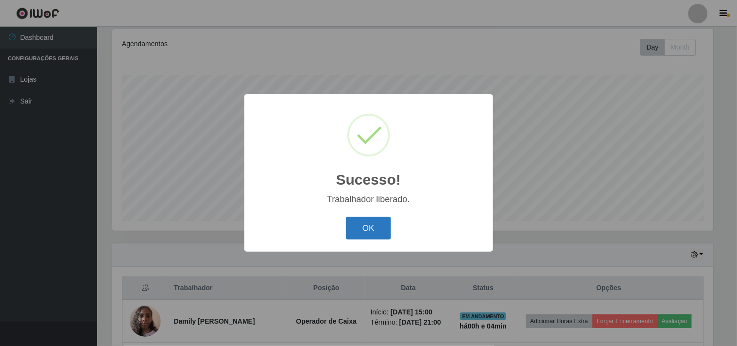
click at [360, 225] on button "OK" at bounding box center [368, 228] width 45 height 23
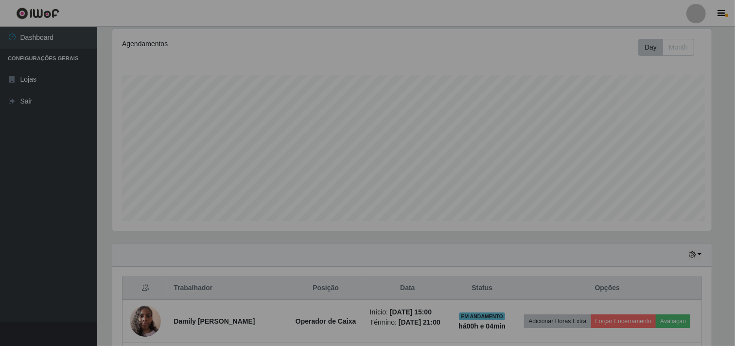
scroll to position [201, 607]
